Goal: Navigation & Orientation: Find specific page/section

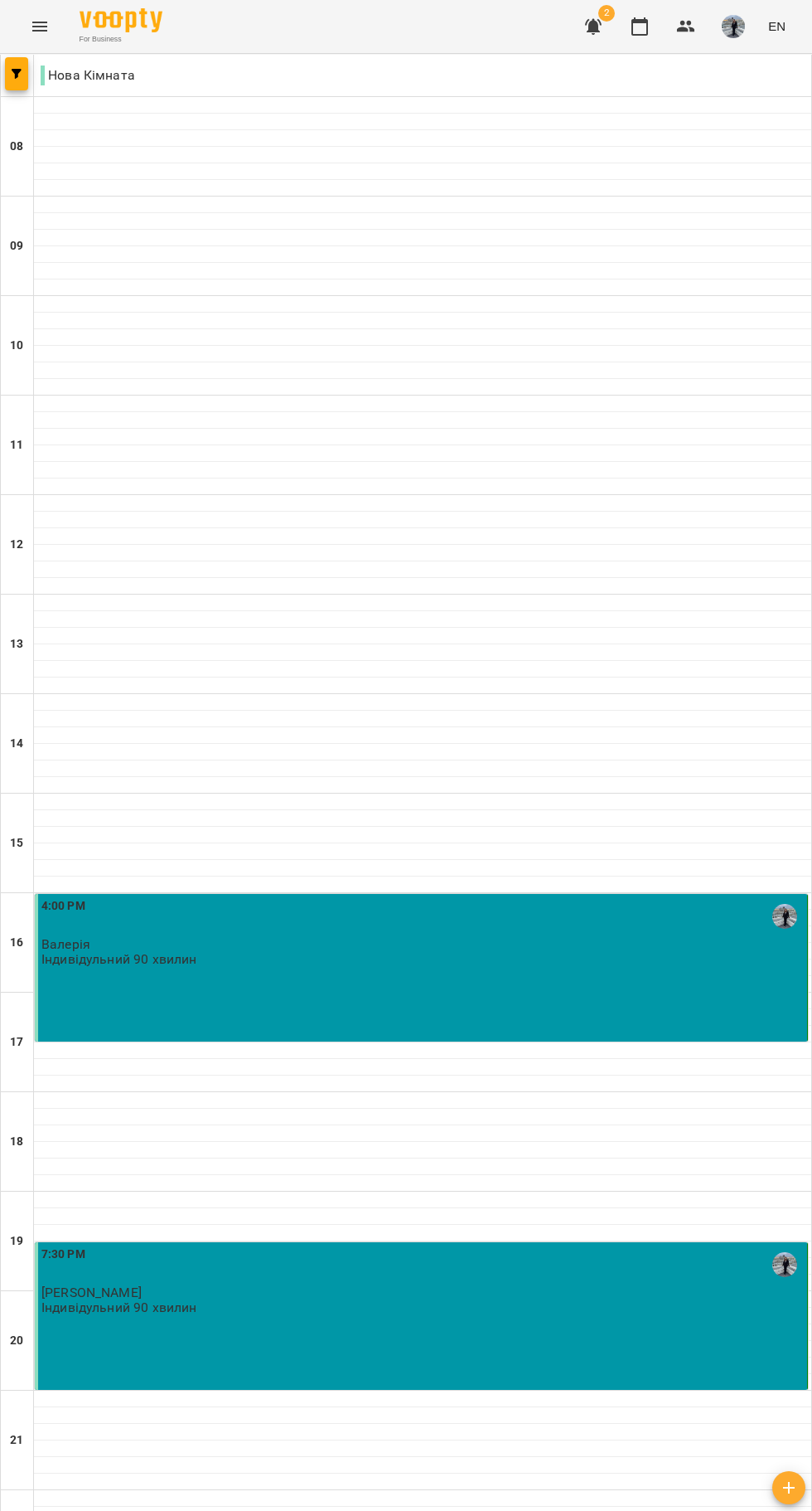
click at [595, 30] on icon "button" at bounding box center [593, 27] width 17 height 16
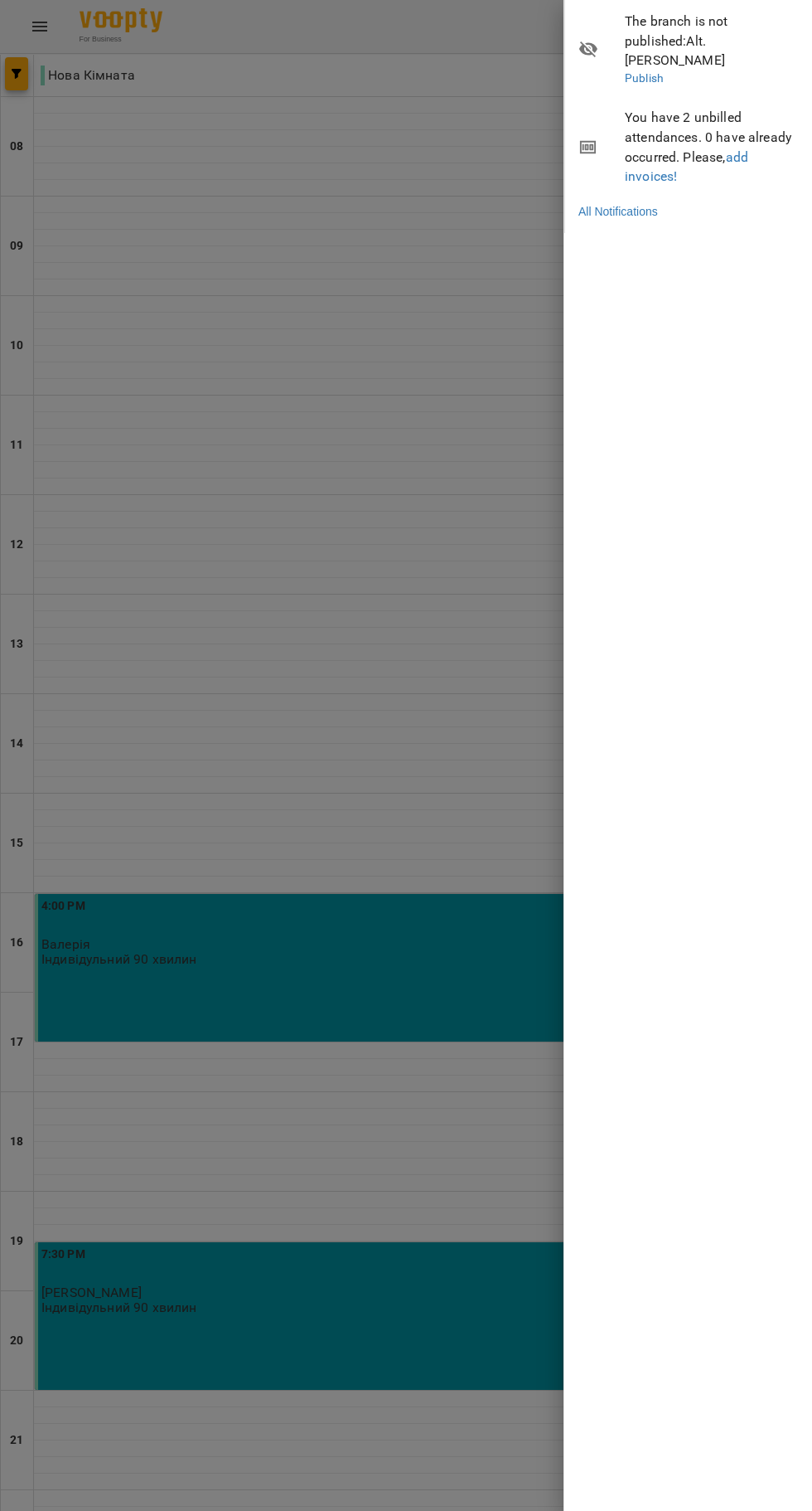
click at [693, 108] on span "You have 2 unbilled attendances. 0 have already occurred. Please, add invoices!" at bounding box center [712, 147] width 175 height 78
click at [741, 149] on link "add invoices!" at bounding box center [687, 167] width 123 height 36
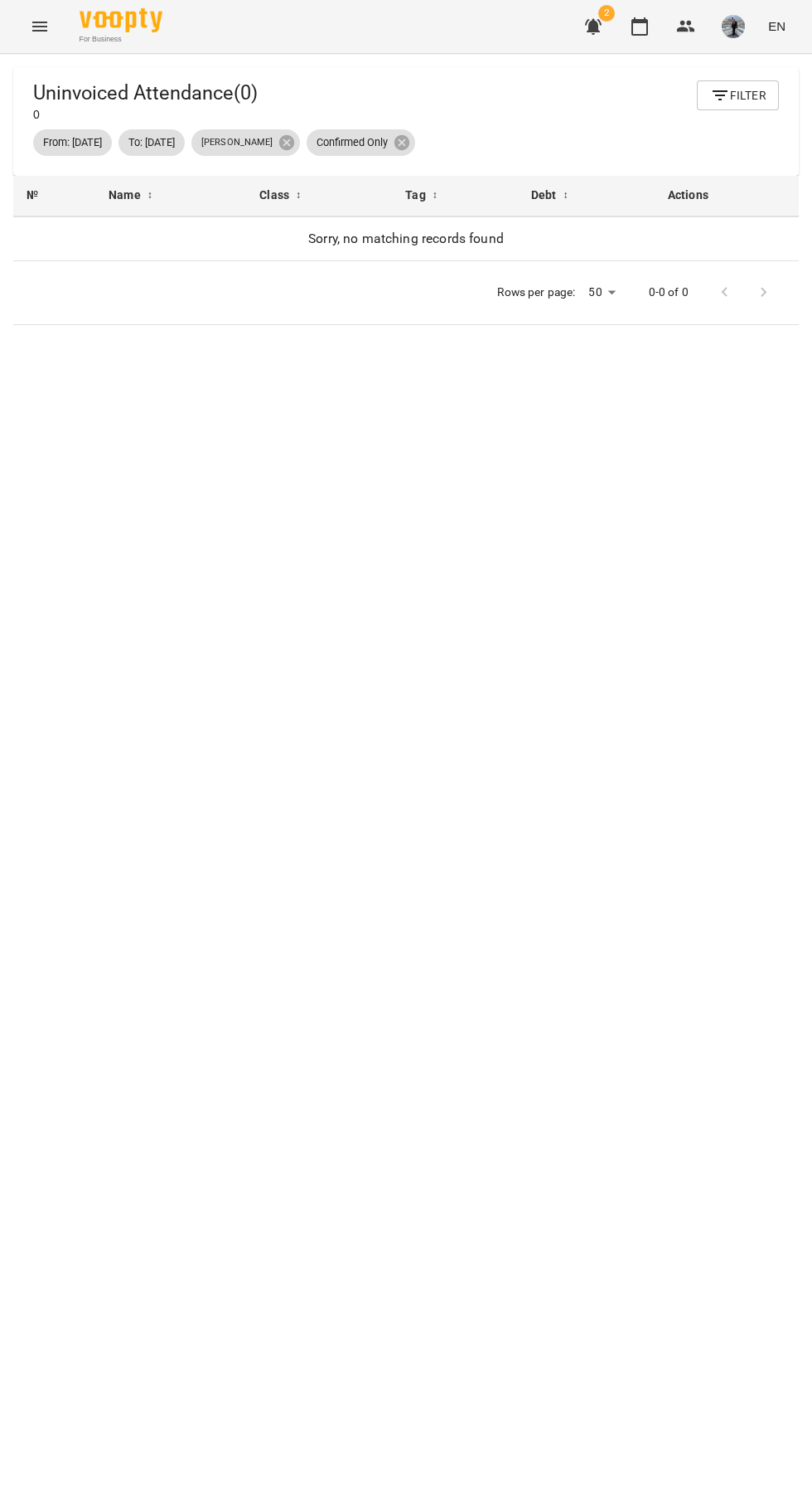
click at [584, 31] on button "button" at bounding box center [594, 27] width 40 height 40
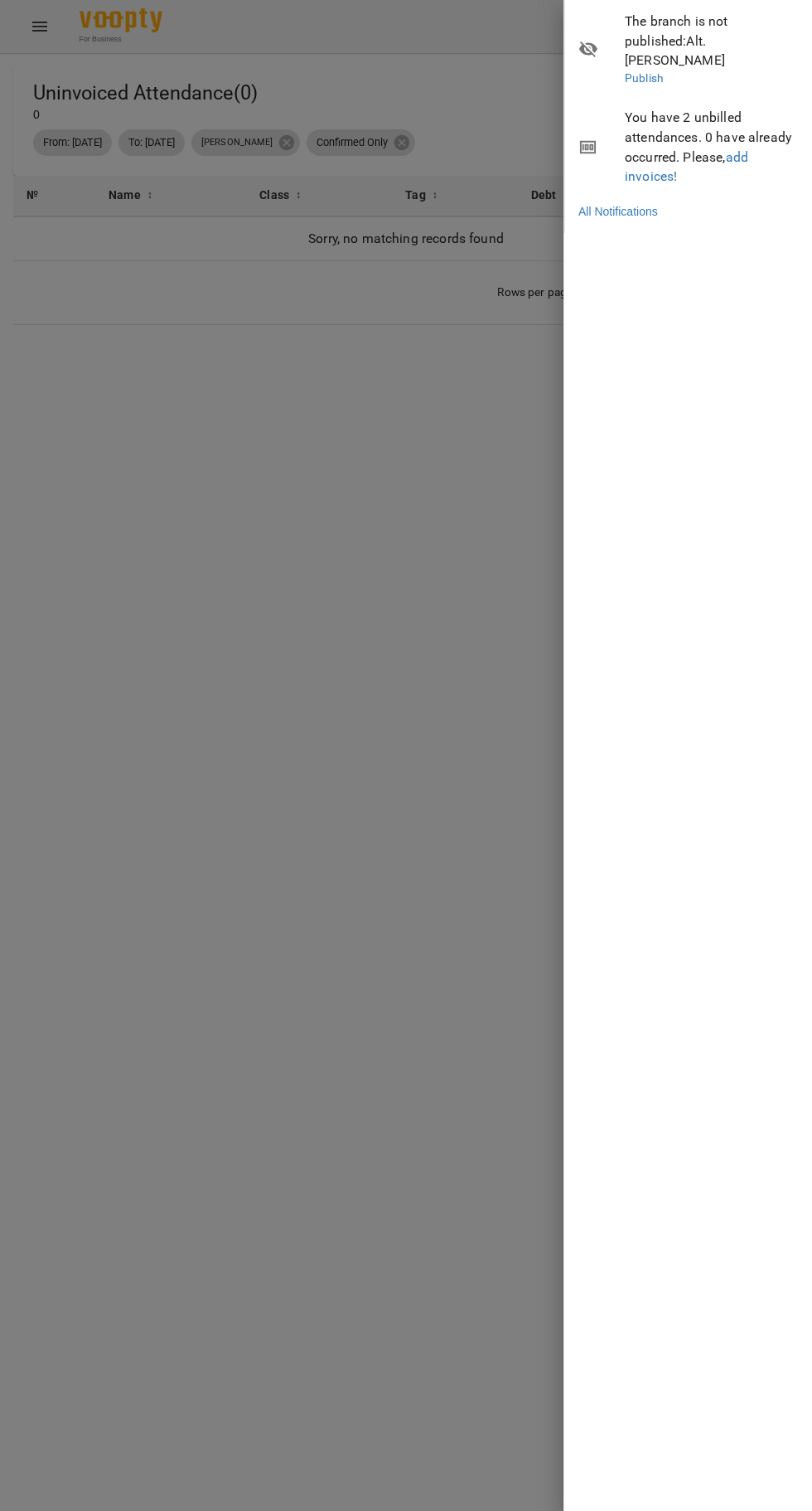
click at [347, 779] on div at bounding box center [406, 755] width 812 height 1511
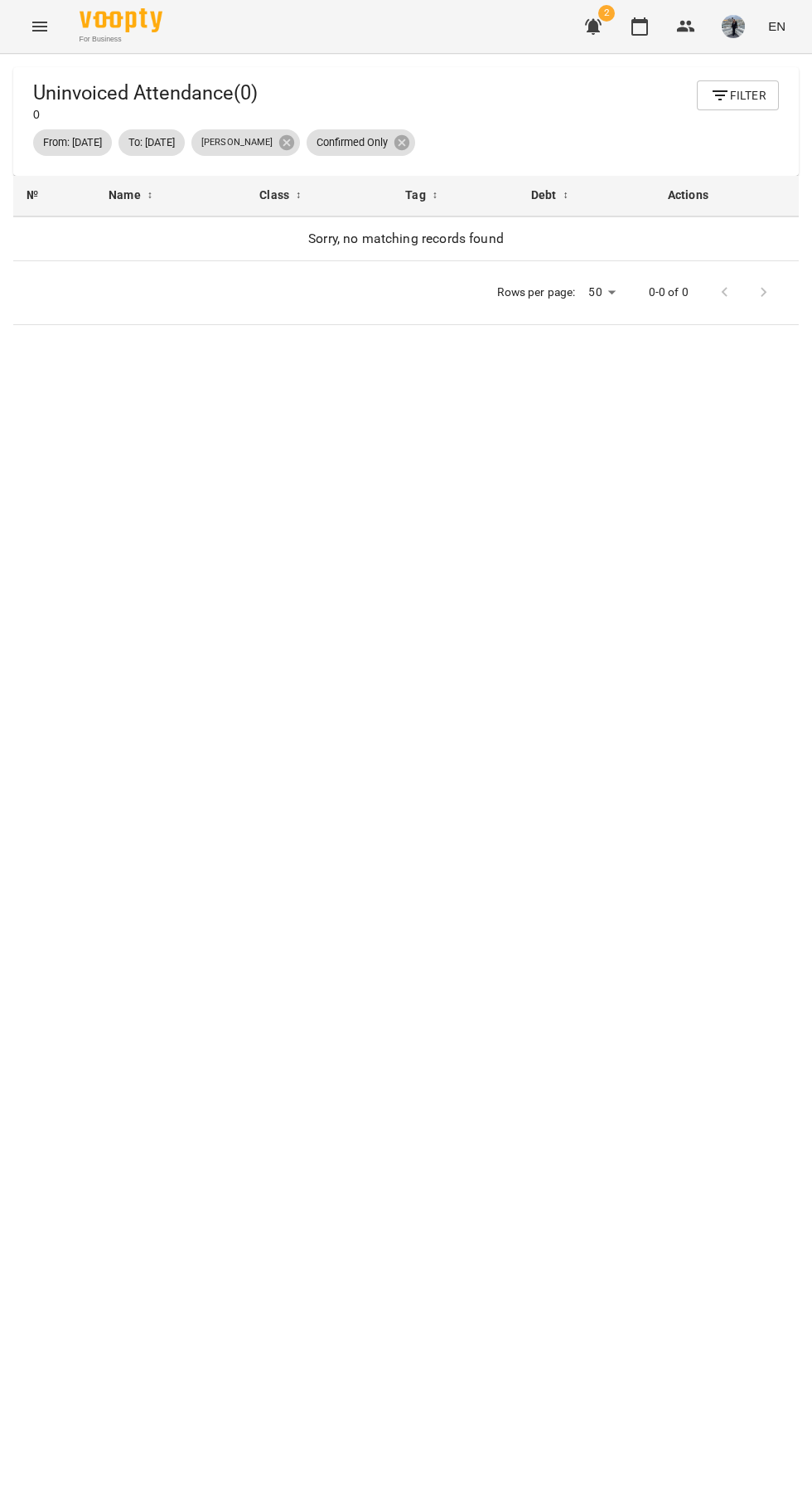
click at [779, 21] on span "EN" at bounding box center [777, 26] width 17 height 17
click at [688, 27] on div at bounding box center [406, 755] width 812 height 1511
click at [681, 30] on icon "button" at bounding box center [686, 26] width 18 height 11
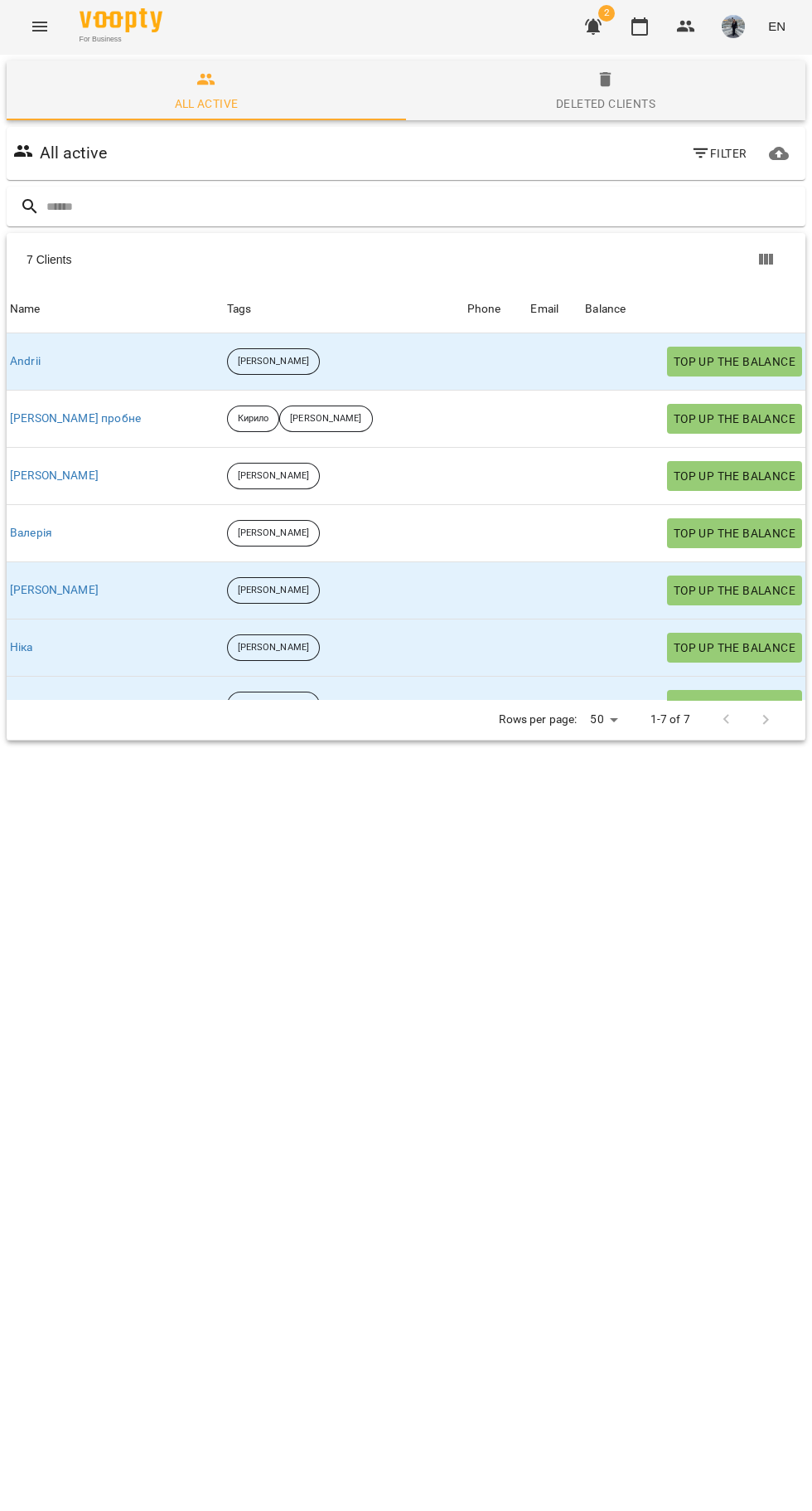
click at [641, 27] on icon "button" at bounding box center [639, 26] width 20 height 20
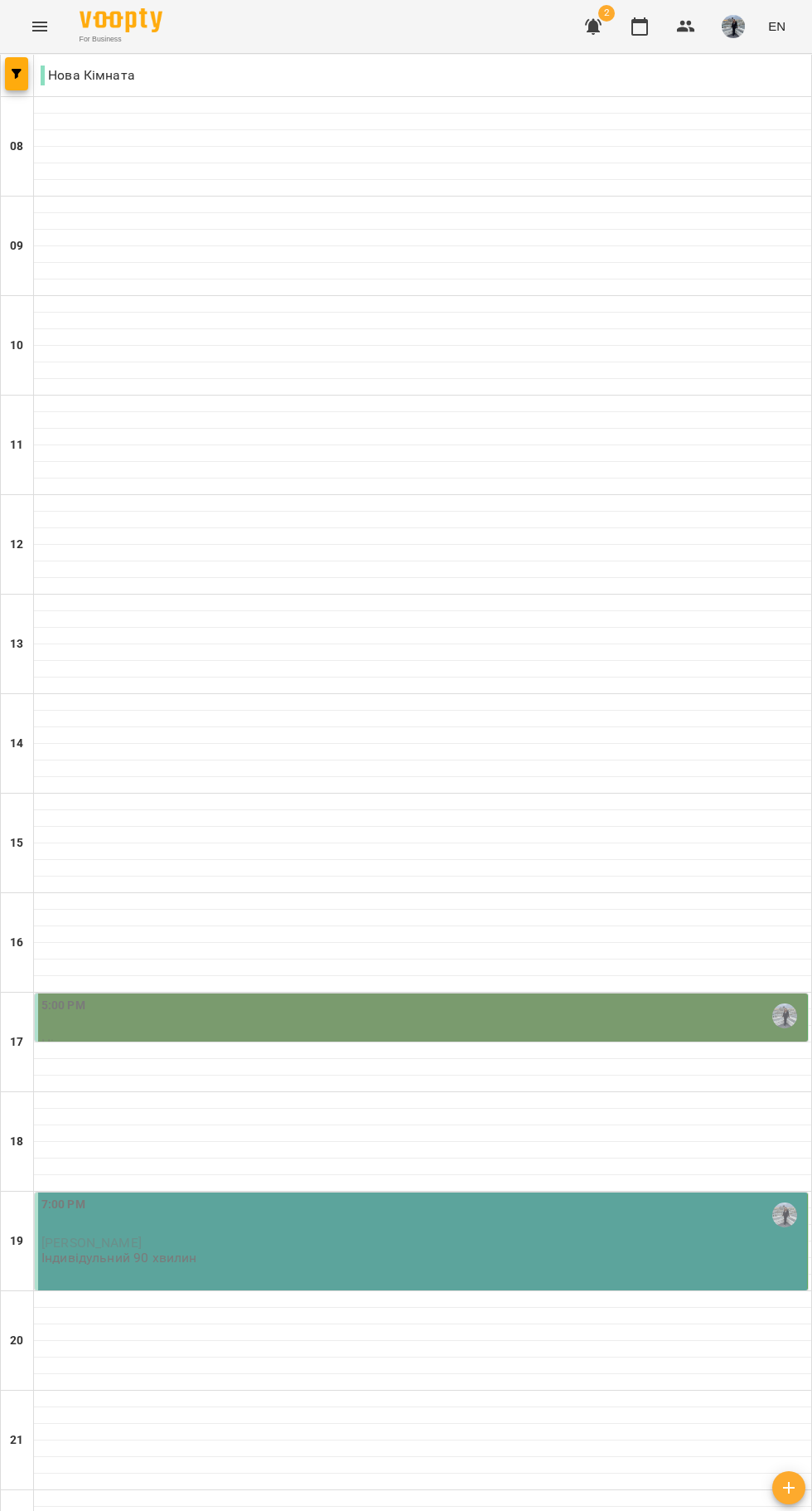
scroll to position [161, 0]
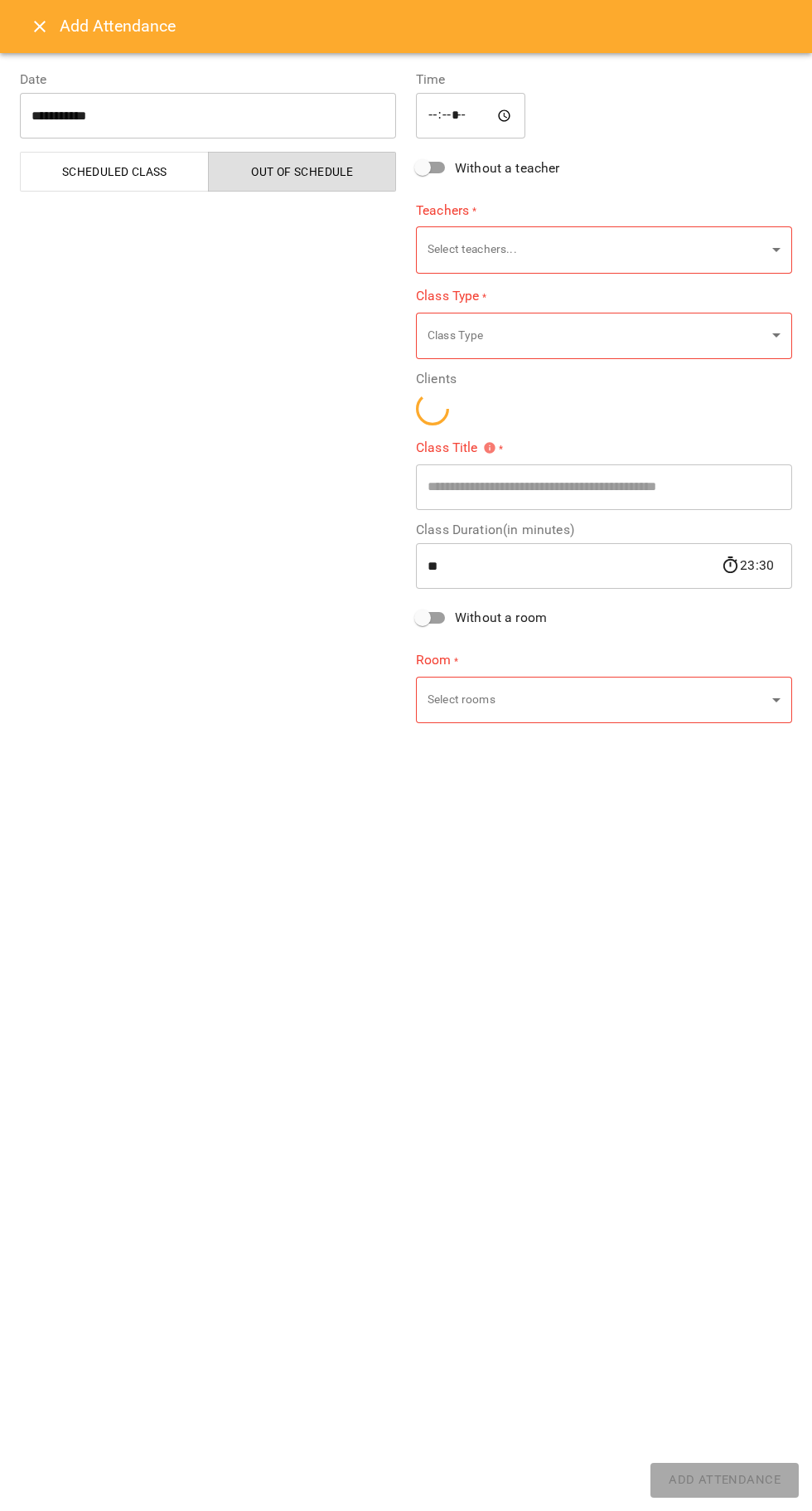
click at [253, 1420] on div "**********" at bounding box center [406, 782] width 812 height 1458
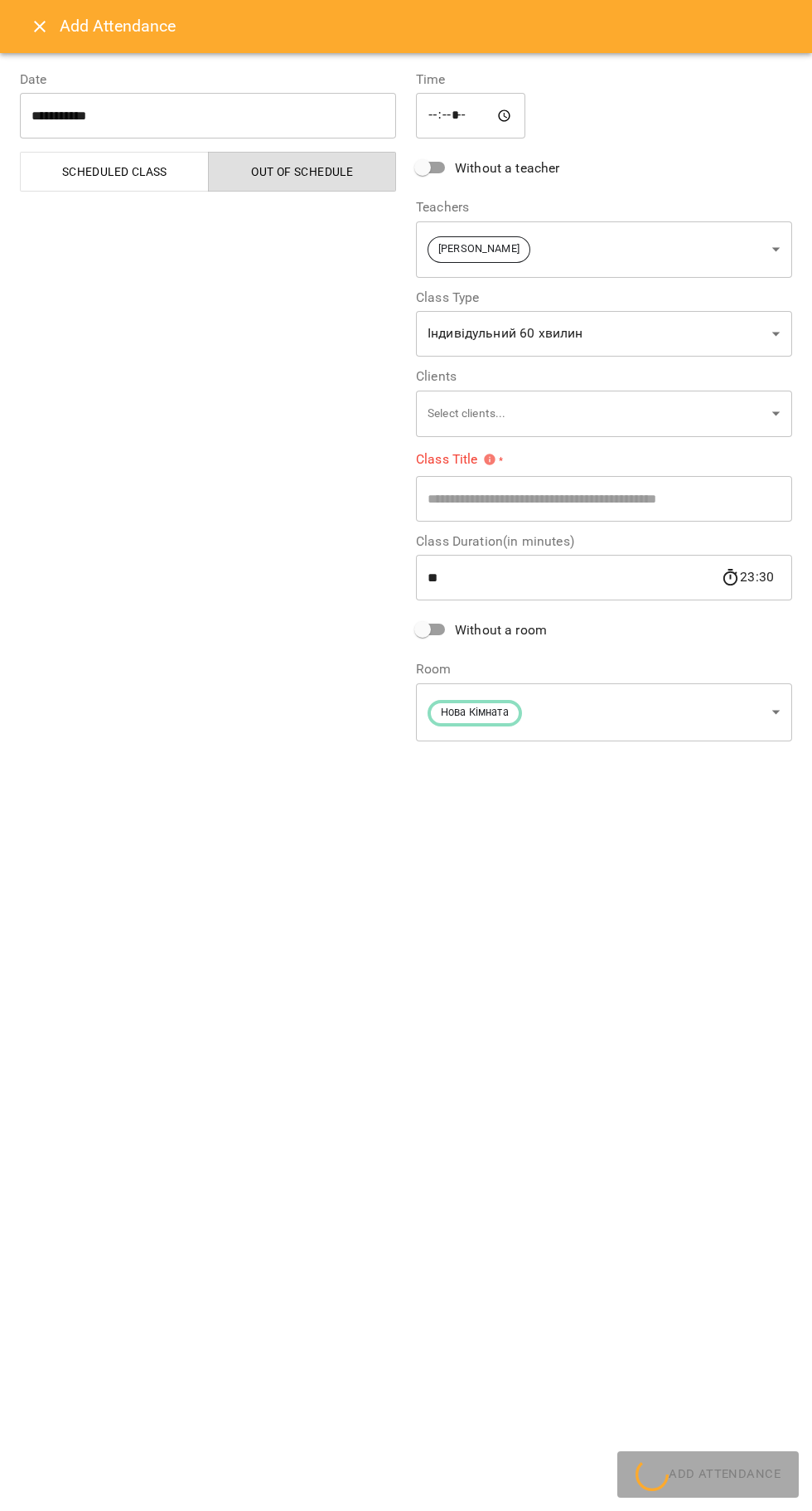
type input "**********"
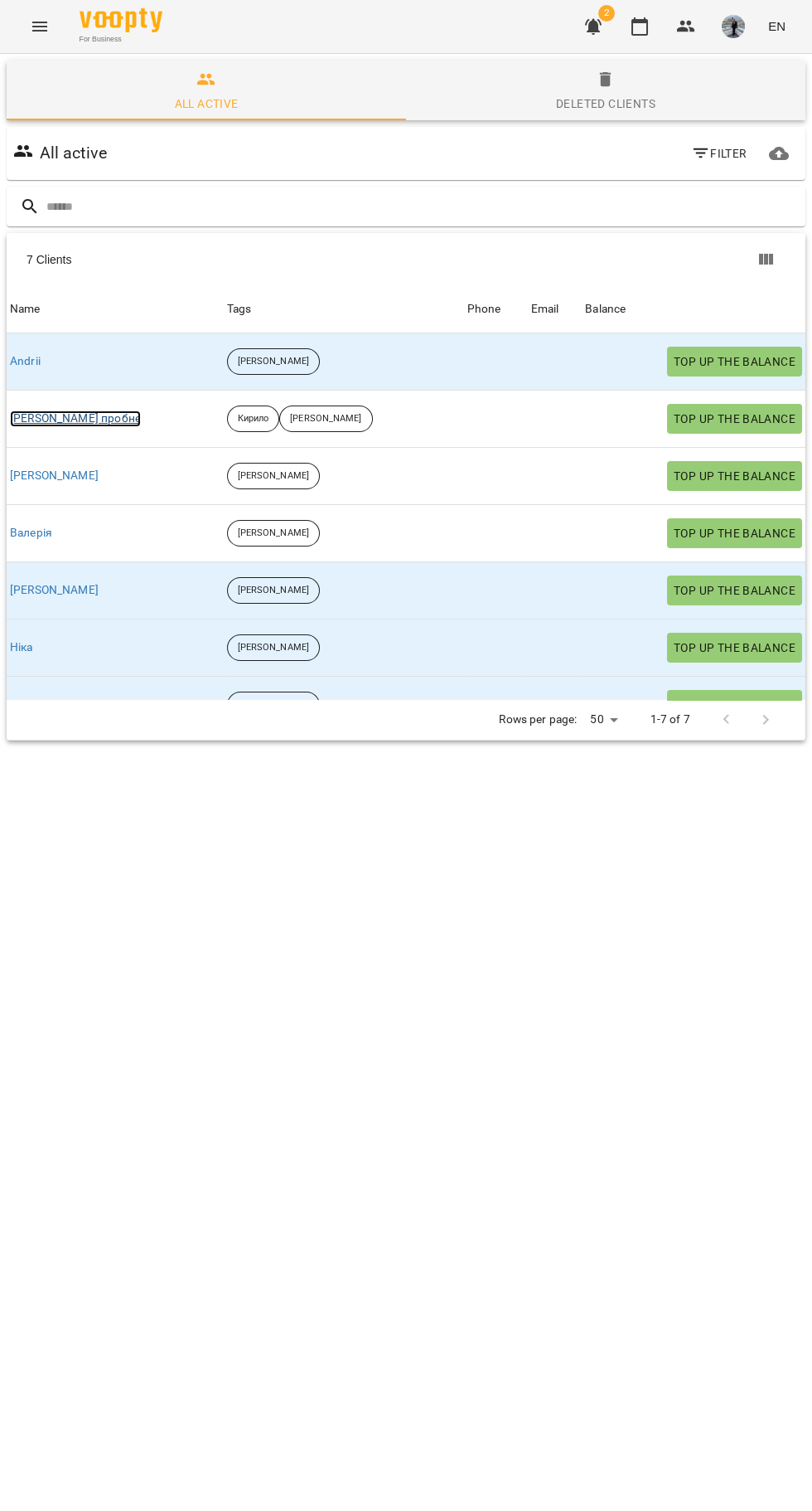
click at [135, 423] on link "[PERSON_NAME] пробне" at bounding box center [75, 418] width 131 height 17
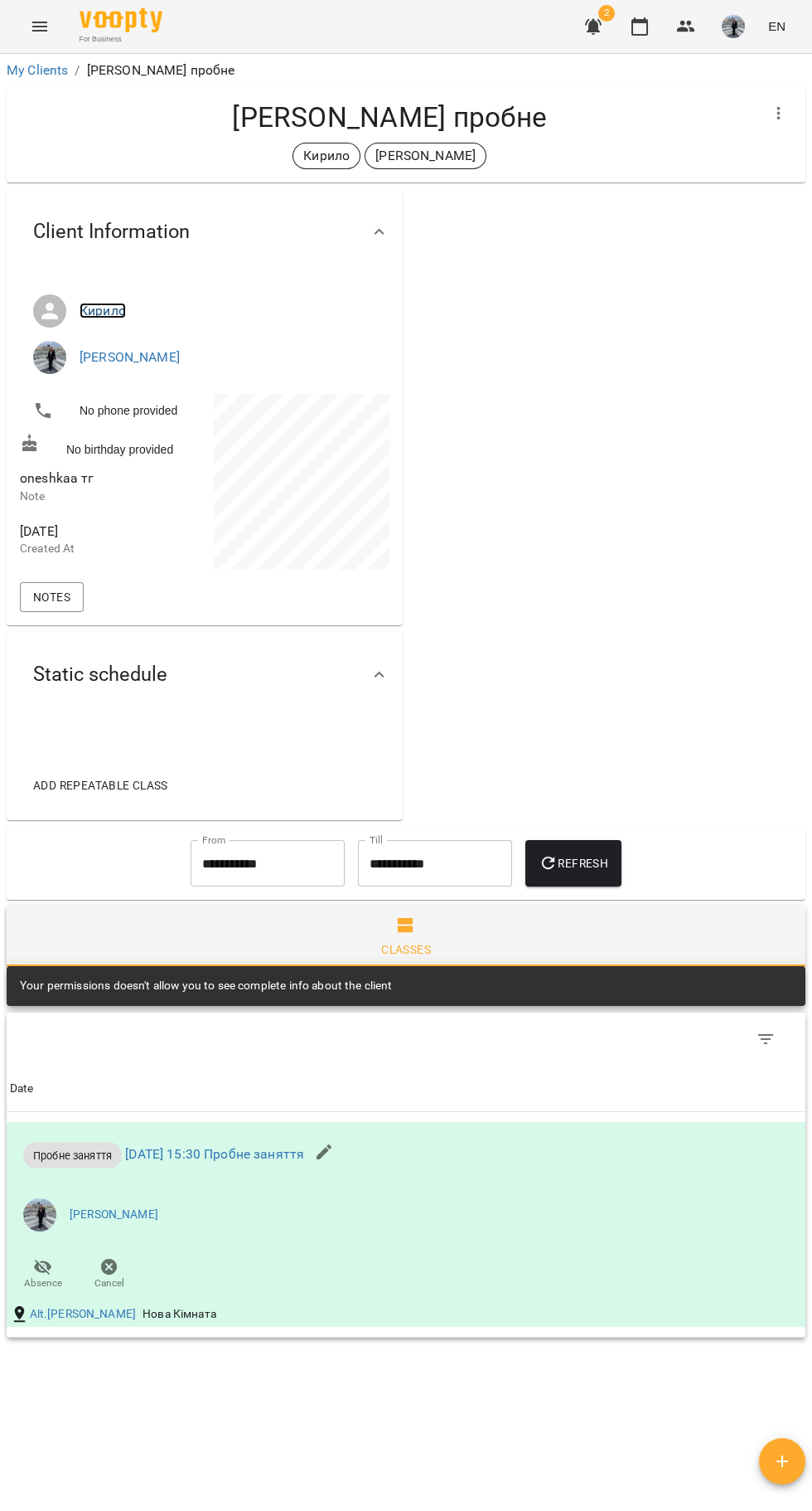
click at [91, 319] on link "Кирило" at bounding box center [102, 310] width 46 height 16
click at [641, 29] on icon "button" at bounding box center [639, 26] width 20 height 20
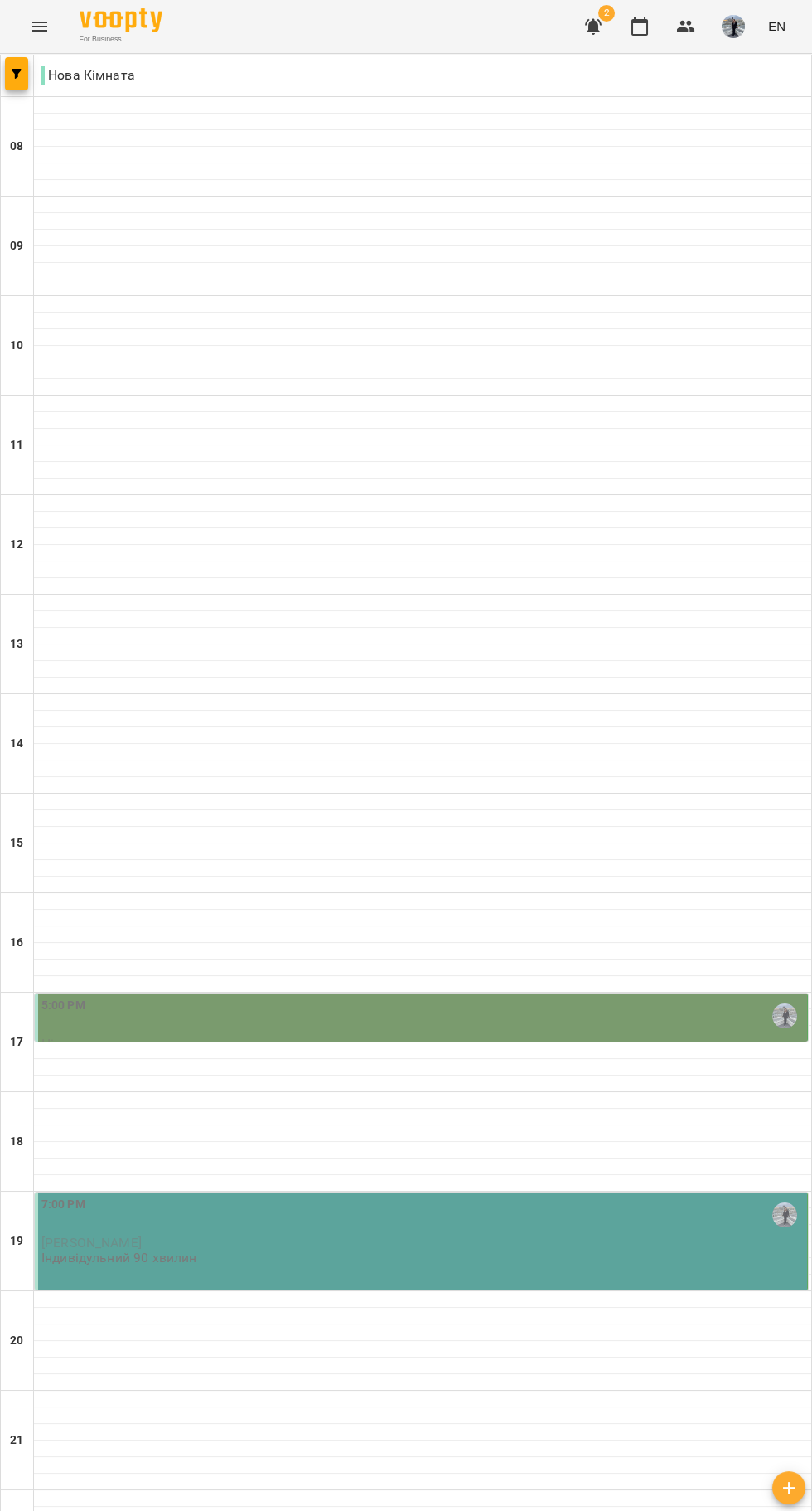
click at [475, 1036] on div "5:00 PM" at bounding box center [423, 1017] width 762 height 40
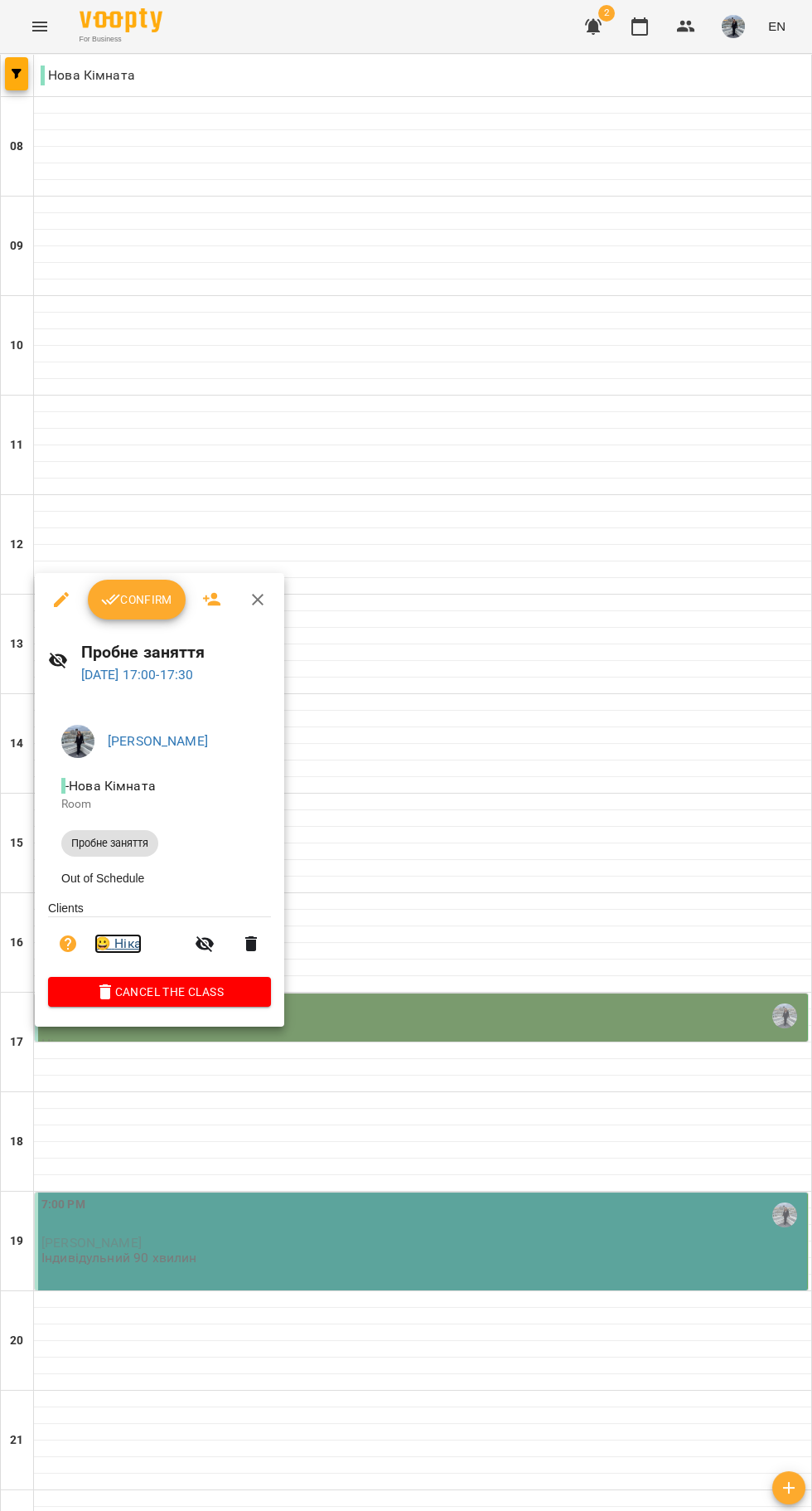
click at [130, 951] on link "😀 Ніка" at bounding box center [118, 944] width 47 height 20
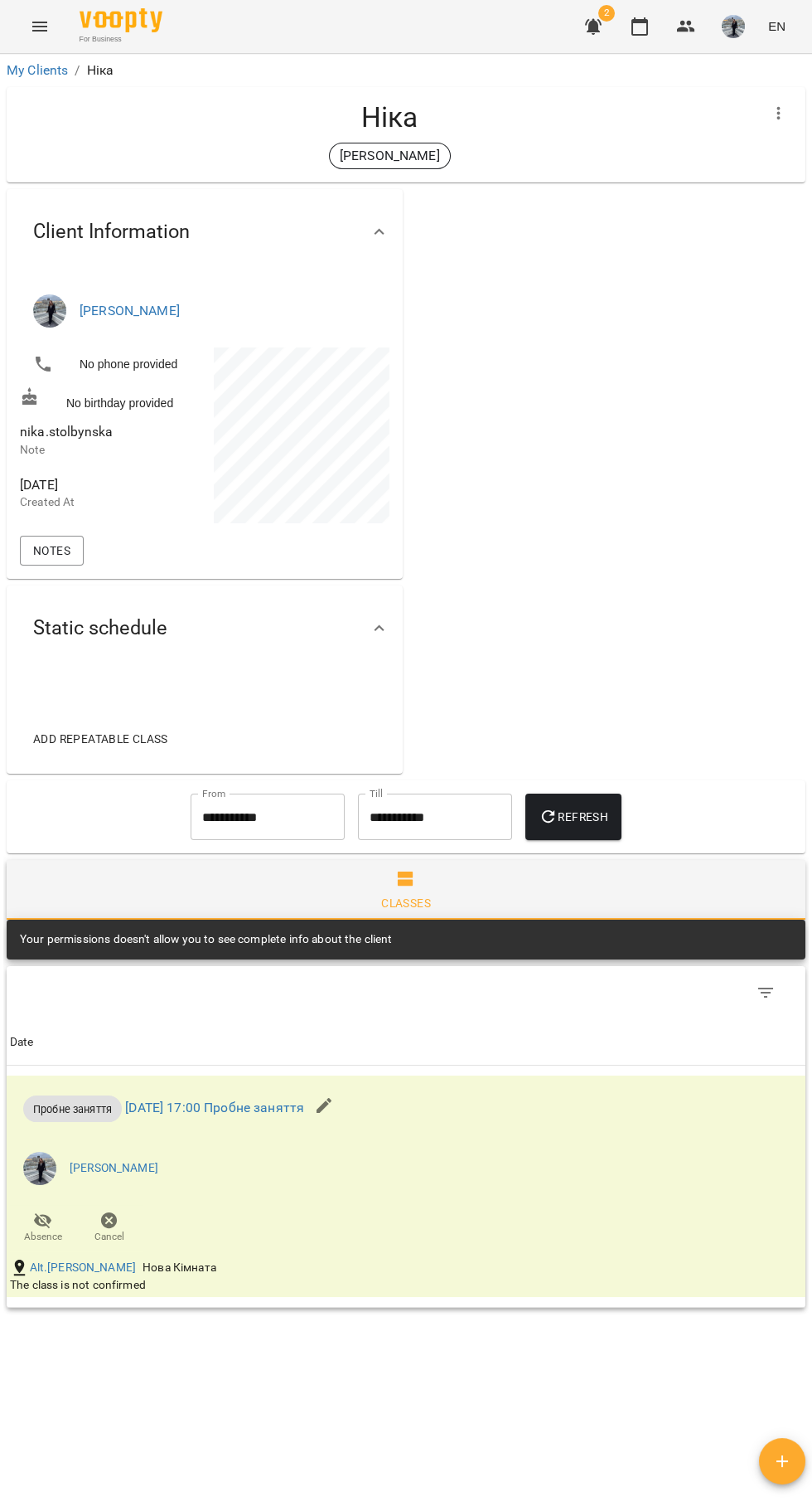
copy span "nika.stolbynska"
